Goal: Transaction & Acquisition: Purchase product/service

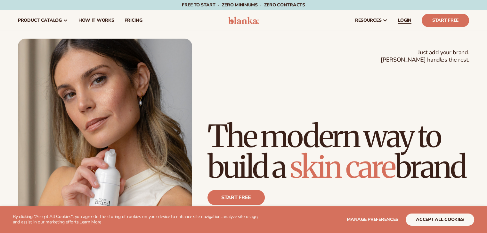
click at [402, 18] on span "LOGIN" at bounding box center [404, 20] width 13 height 5
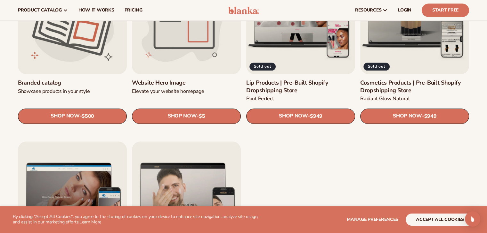
scroll to position [704, 0]
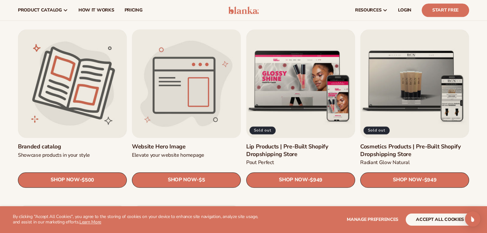
click at [158, 143] on link "Website Hero Image" at bounding box center [186, 146] width 109 height 7
